Goal: Information Seeking & Learning: Learn about a topic

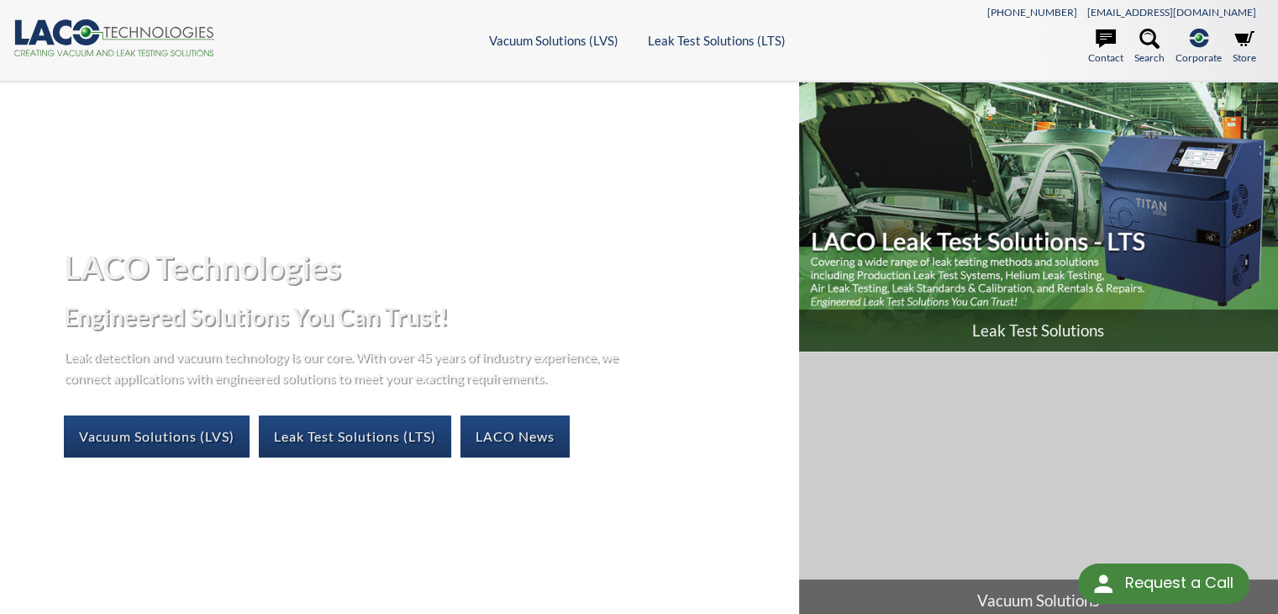
click at [957, 335] on span "Leak Test Solutions" at bounding box center [1038, 330] width 479 height 42
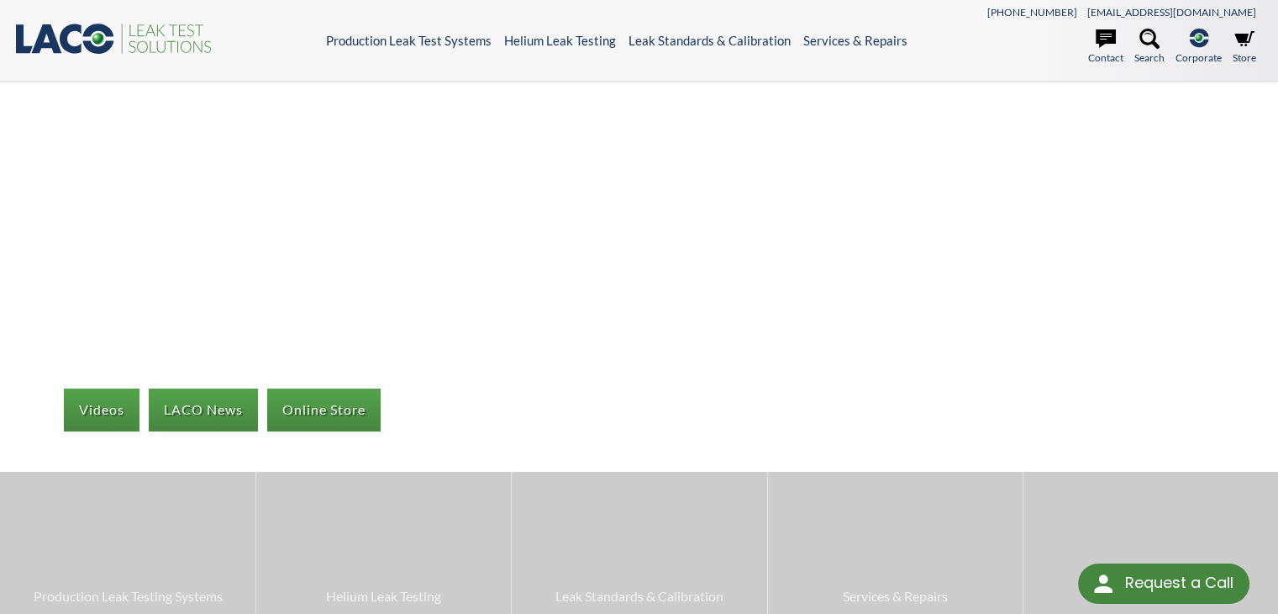
select select "Language Translate Widget"
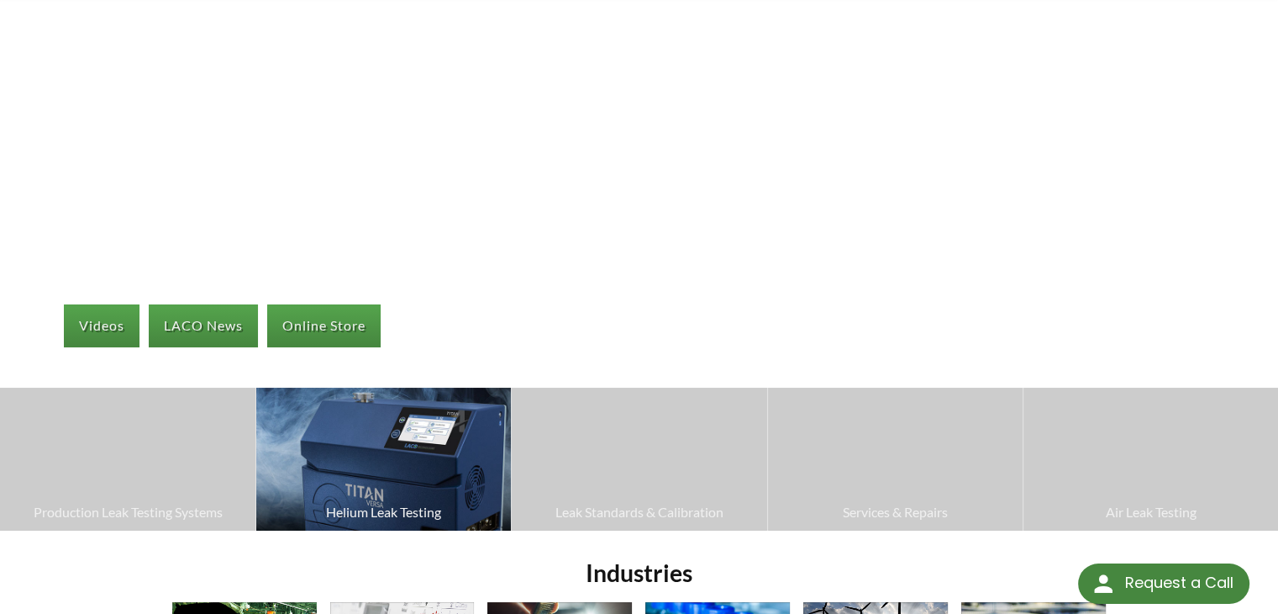
click at [444, 495] on img at bounding box center [383, 458] width 255 height 143
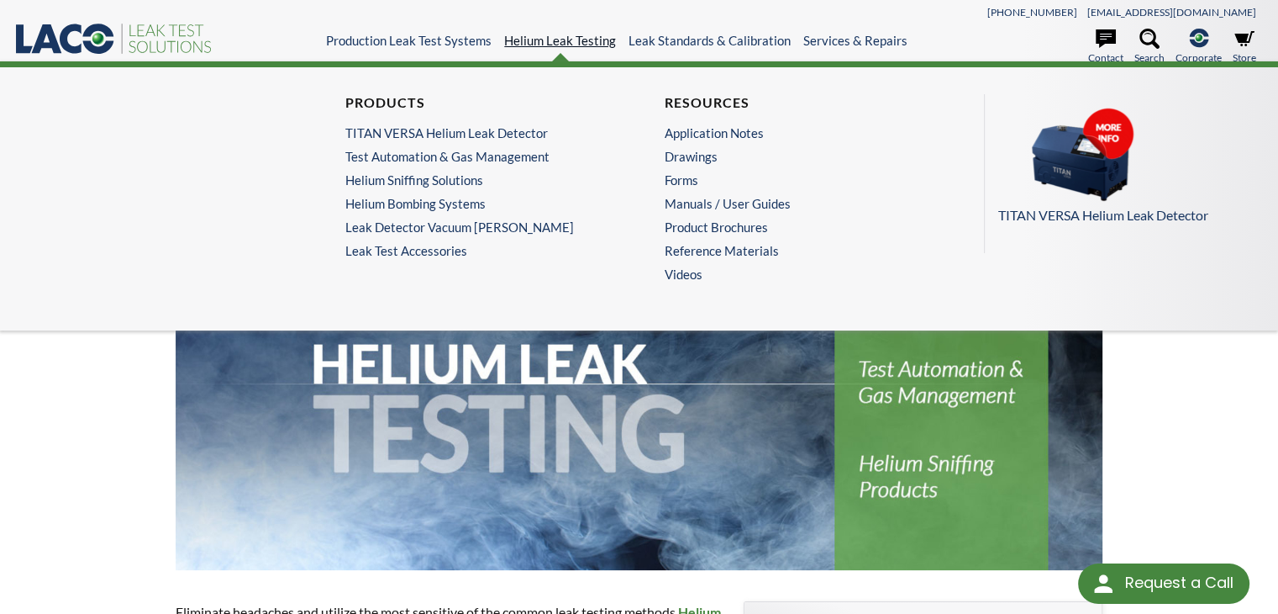
click at [570, 34] on link "Helium Leak Testing" at bounding box center [560, 40] width 112 height 15
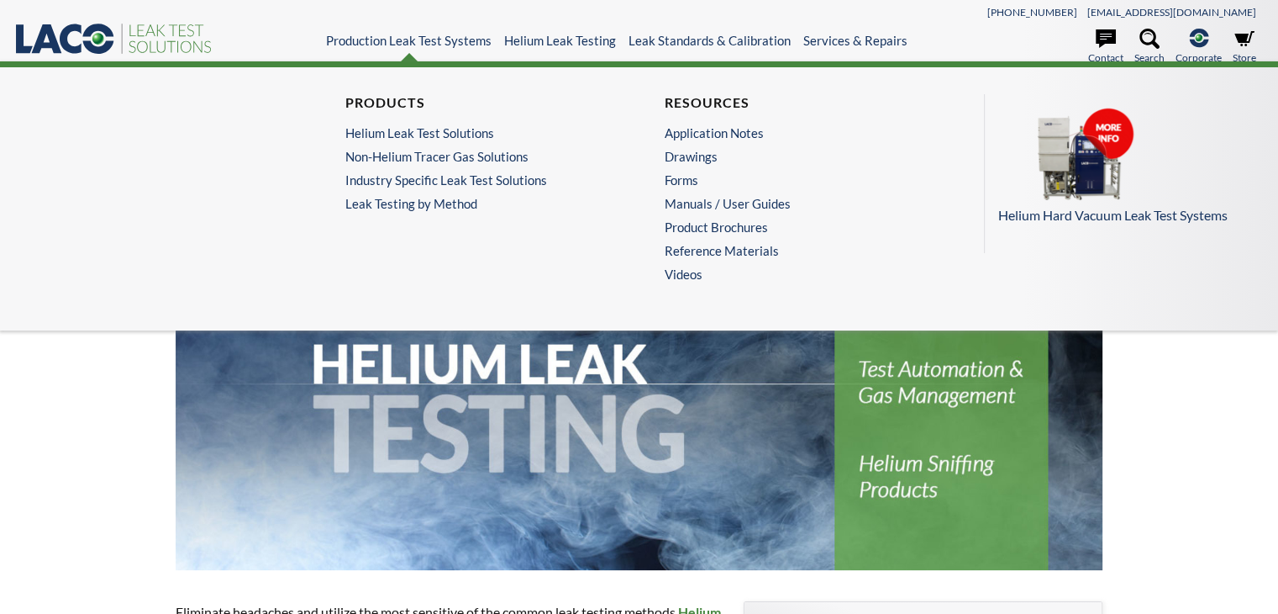
select select "Language Translate Widget"
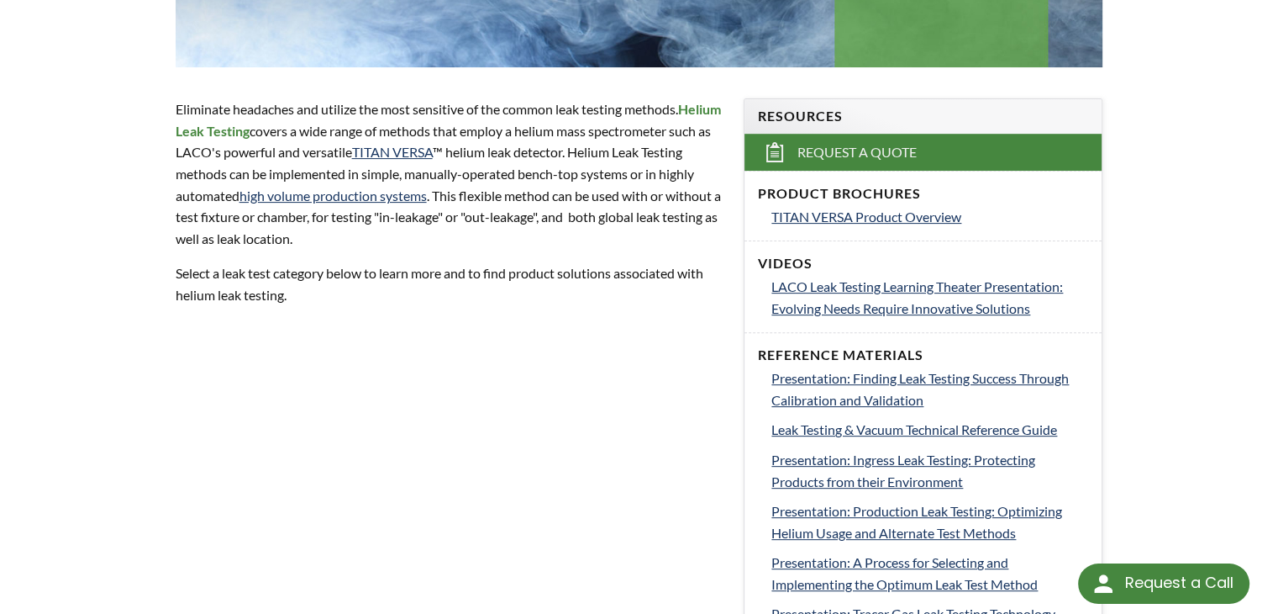
scroll to position [504, 0]
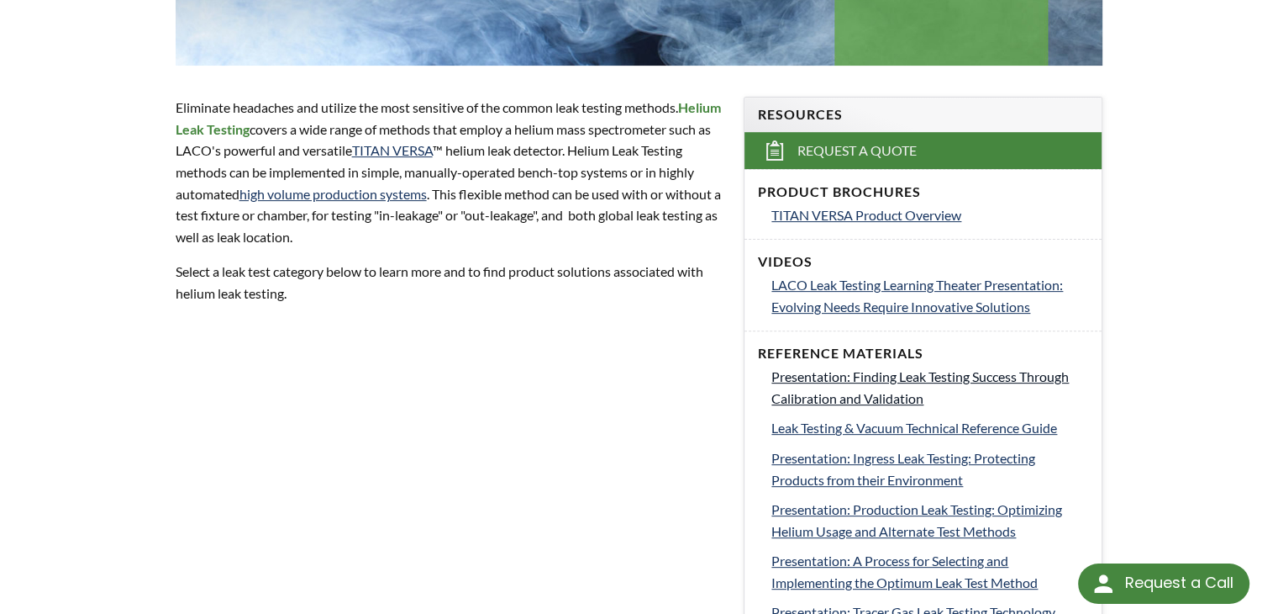
click at [801, 377] on span "Presentation: Finding Leak Testing Success Through Calibration and Validation" at bounding box center [921, 387] width 298 height 38
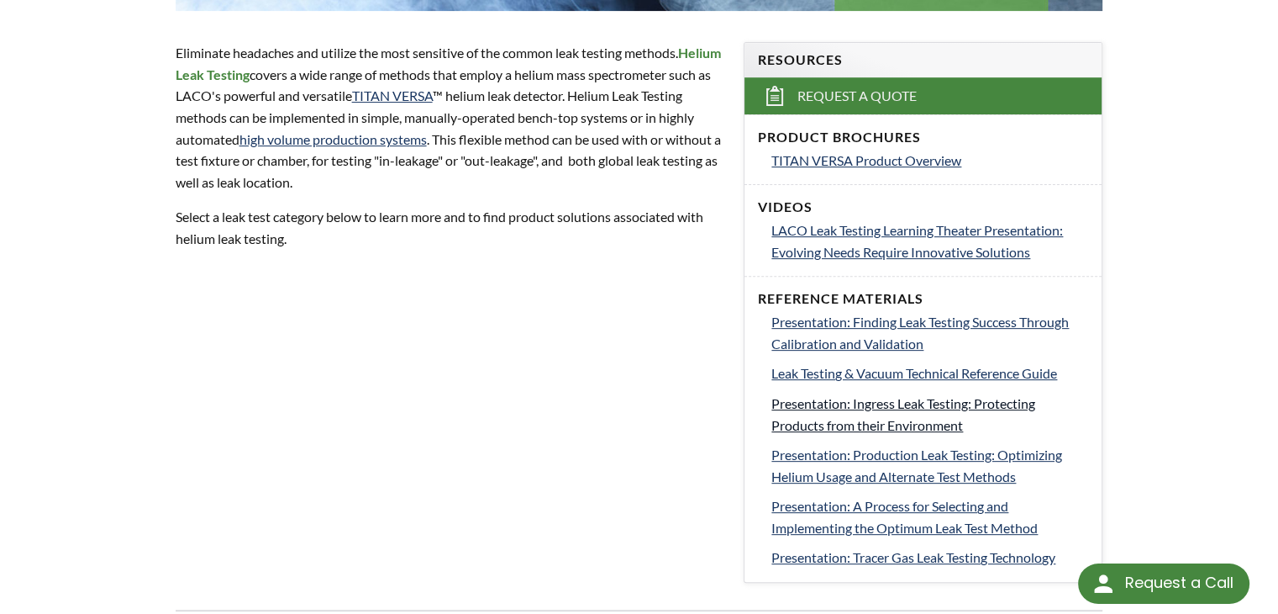
scroll to position [588, 0]
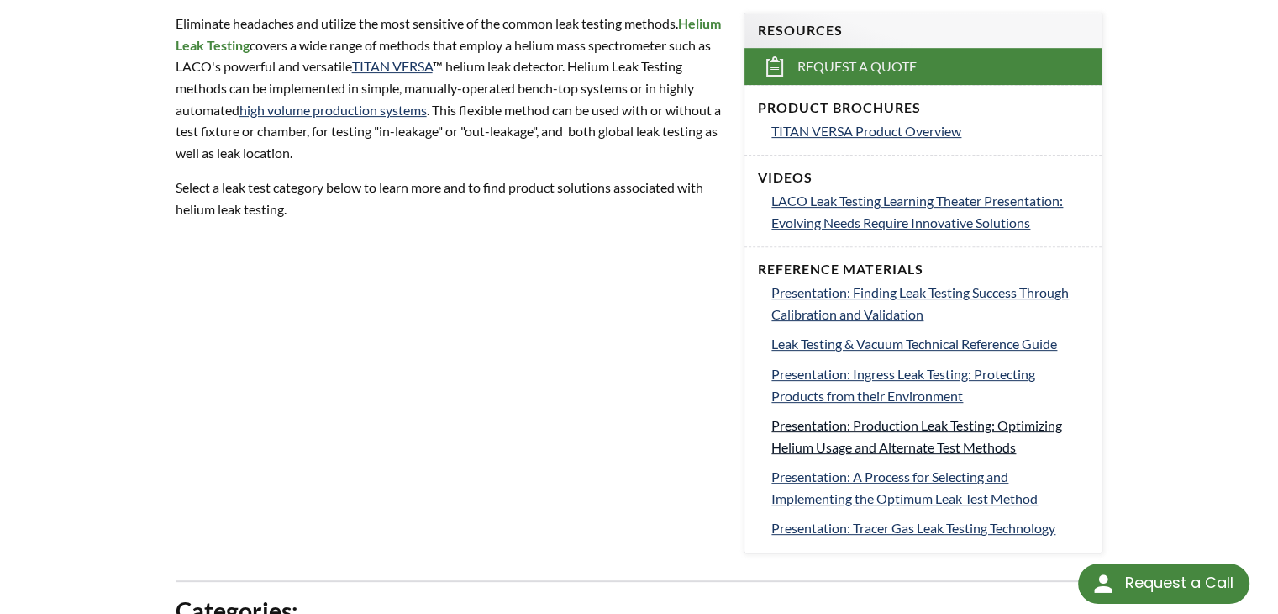
click at [810, 426] on span "Presentation: Production Leak Testing: Optimizing Helium Usage and Alternate Te…" at bounding box center [917, 436] width 291 height 38
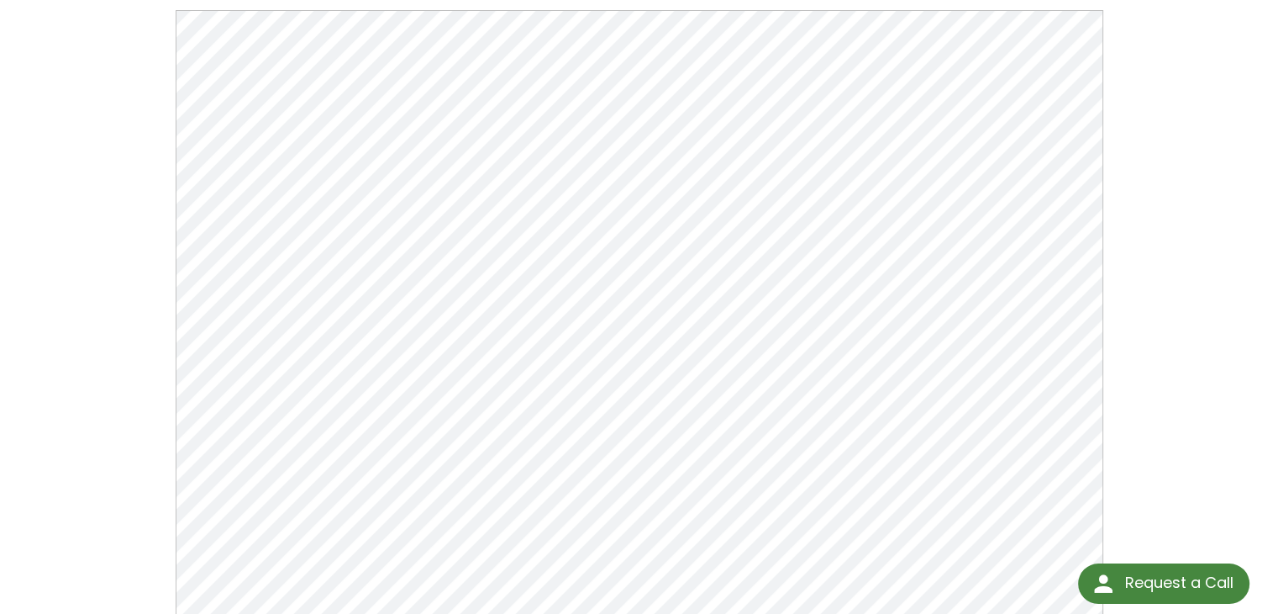
scroll to position [252, 0]
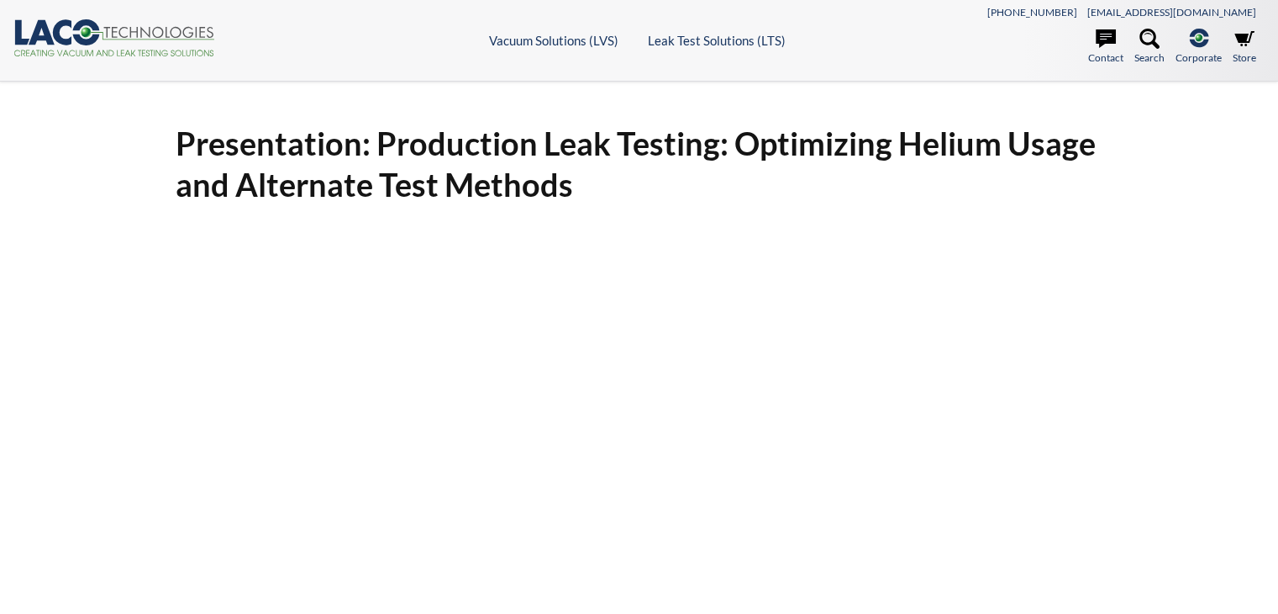
select select "Language Translate Widget"
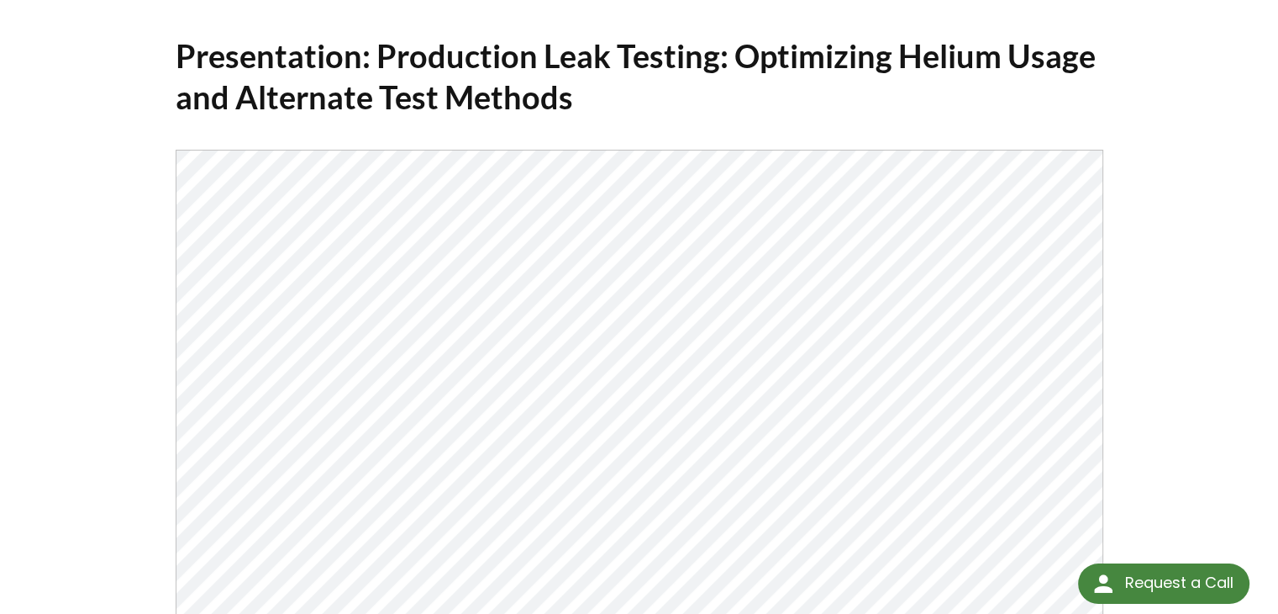
scroll to position [81, 0]
